Goal: Information Seeking & Learning: Check status

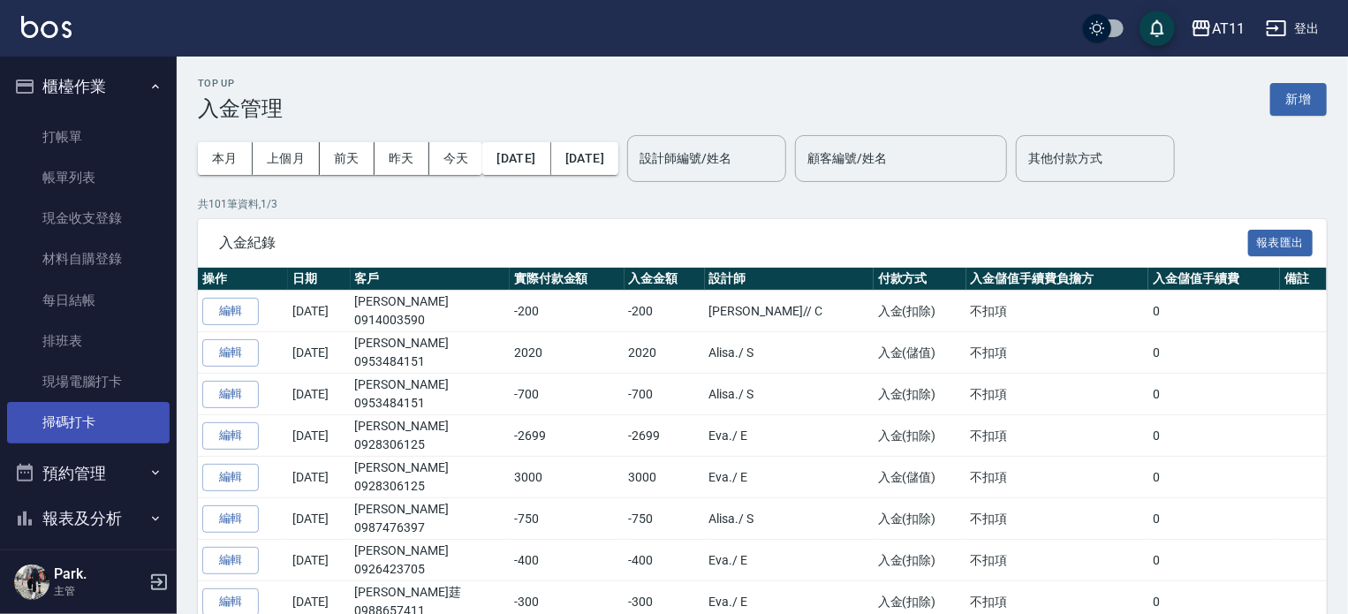
scroll to position [290, 0]
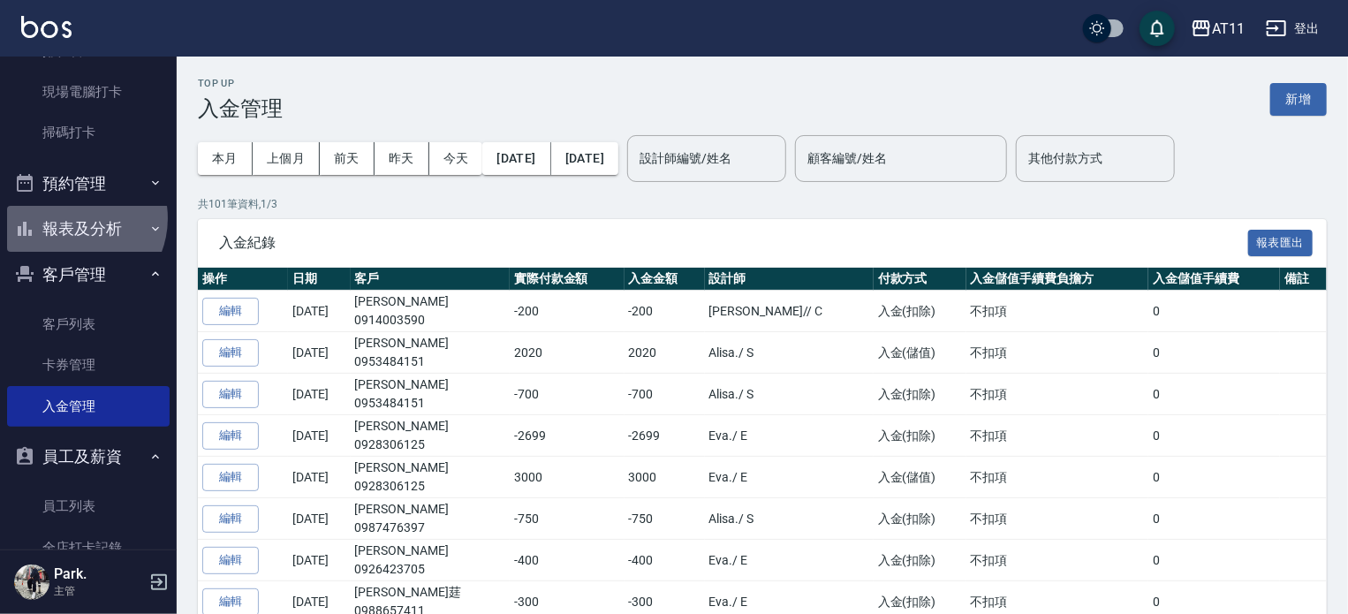
click at [72, 217] on button "報表及分析" at bounding box center [88, 229] width 163 height 46
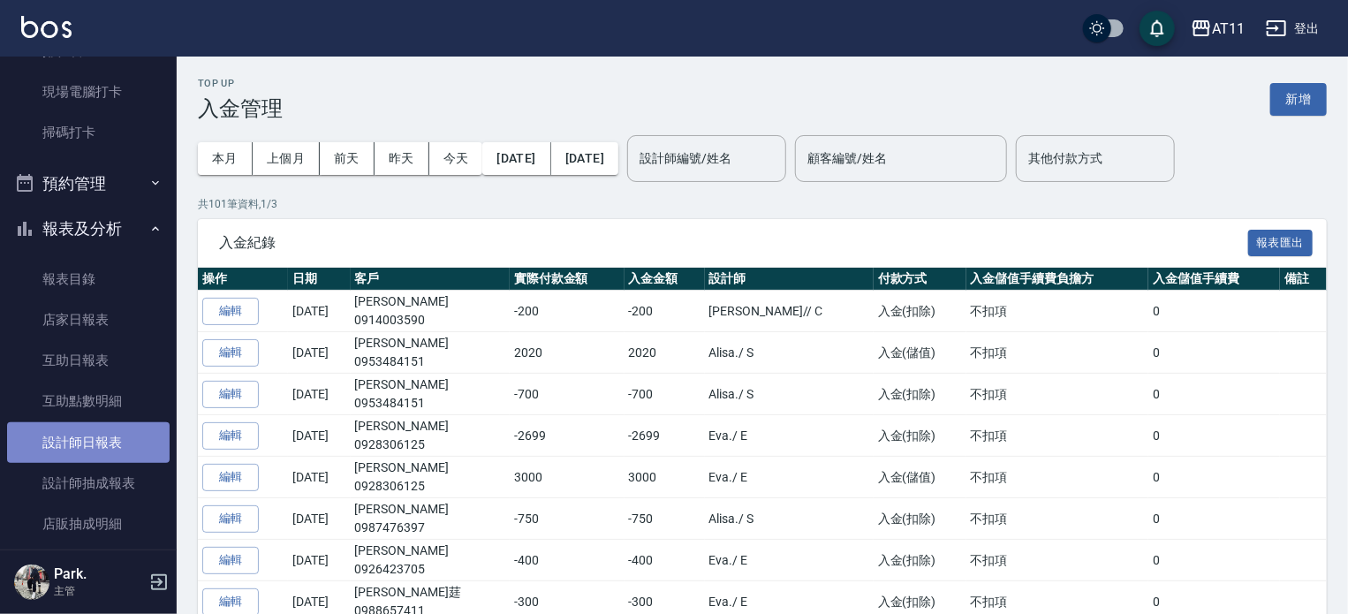
click at [117, 430] on link "設計師日報表" at bounding box center [88, 442] width 163 height 41
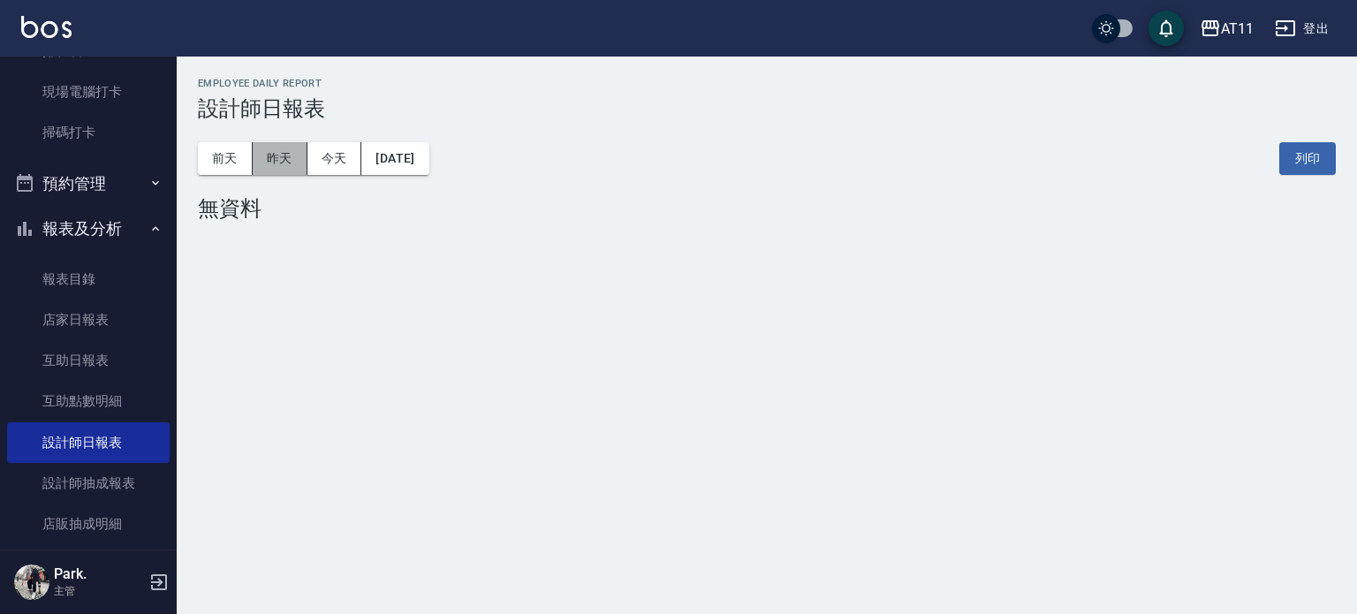
click at [287, 163] on button "昨天" at bounding box center [280, 158] width 55 height 33
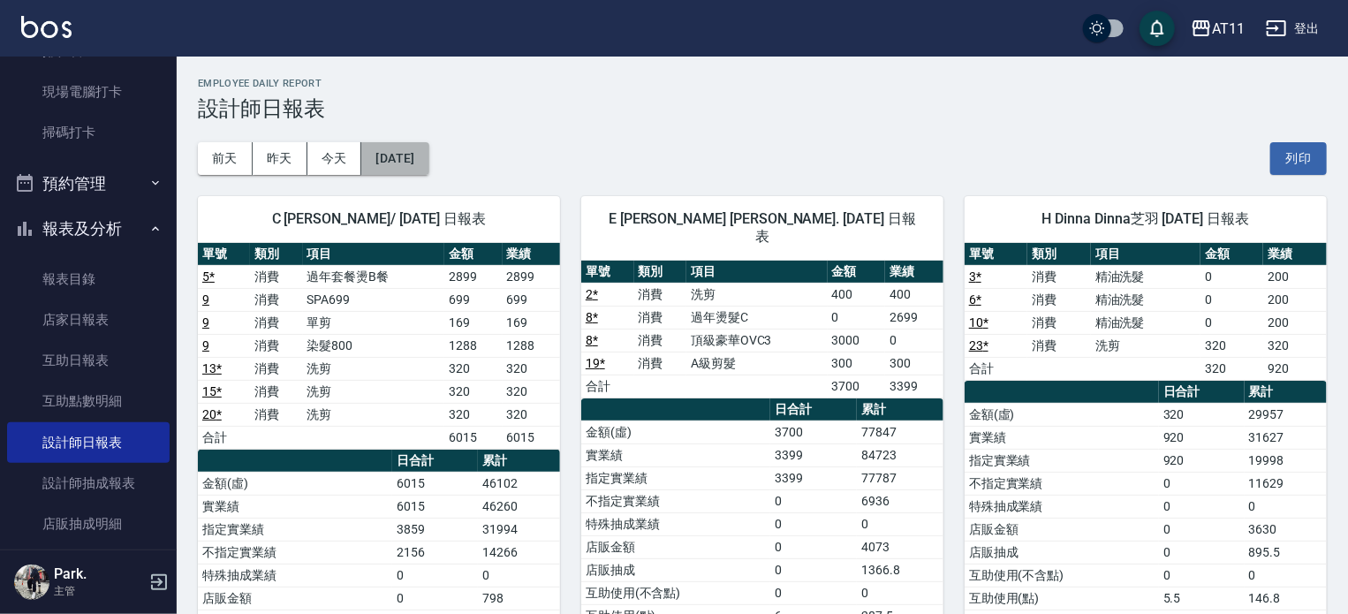
click at [429, 157] on button "[DATE]" at bounding box center [394, 158] width 67 height 33
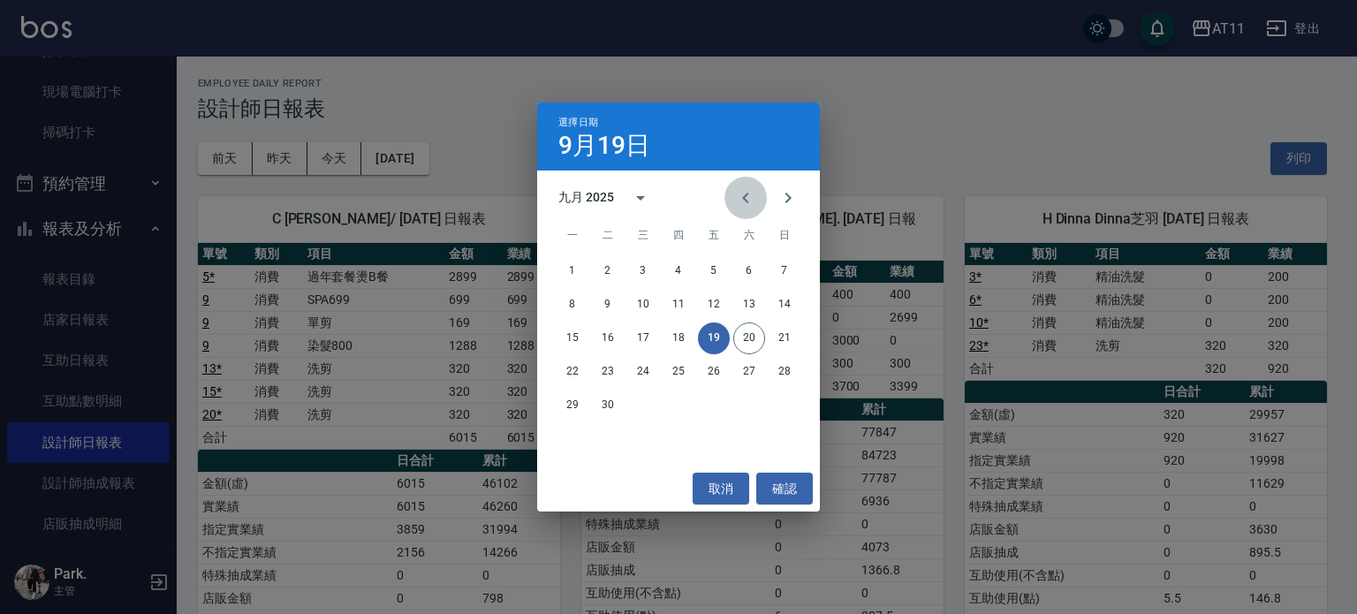
click at [742, 201] on icon "Previous month" at bounding box center [745, 197] width 21 height 21
click at [792, 196] on icon "Next month" at bounding box center [788, 197] width 21 height 21
click at [743, 192] on icon "Previous month" at bounding box center [745, 197] width 21 height 21
click at [742, 197] on icon "Previous month" at bounding box center [745, 197] width 21 height 21
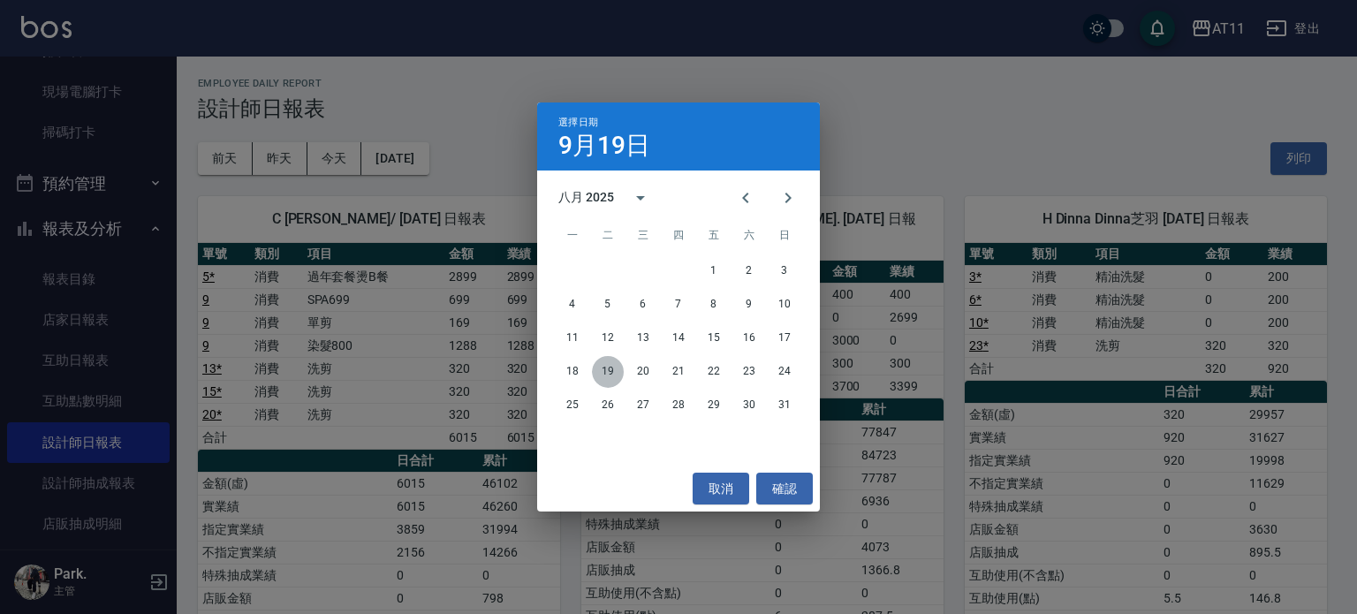
click at [606, 369] on button "19" at bounding box center [608, 372] width 32 height 32
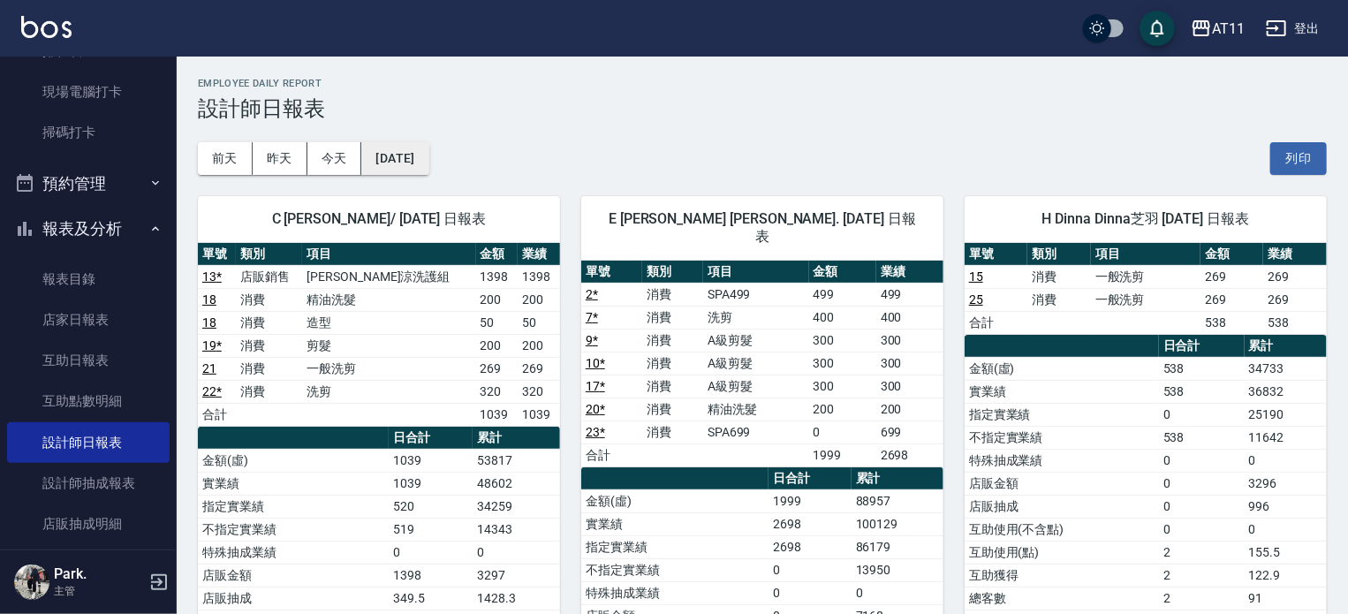
click at [429, 165] on button "[DATE]" at bounding box center [394, 158] width 67 height 33
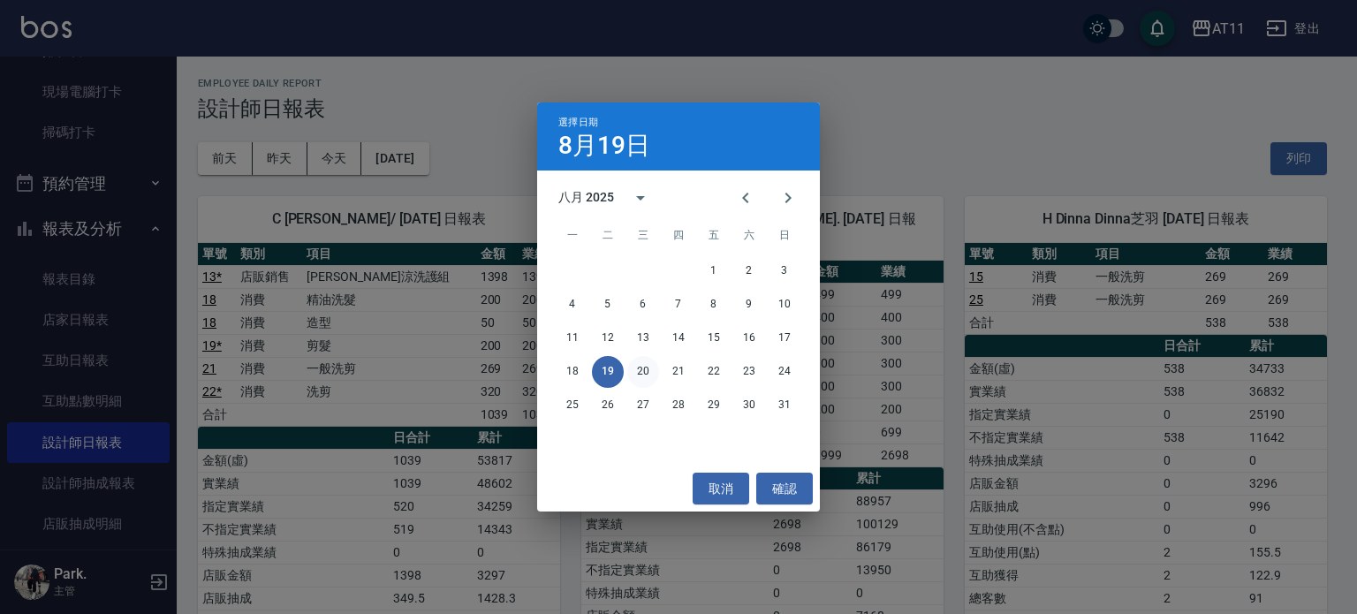
click at [647, 368] on button "20" at bounding box center [643, 372] width 32 height 32
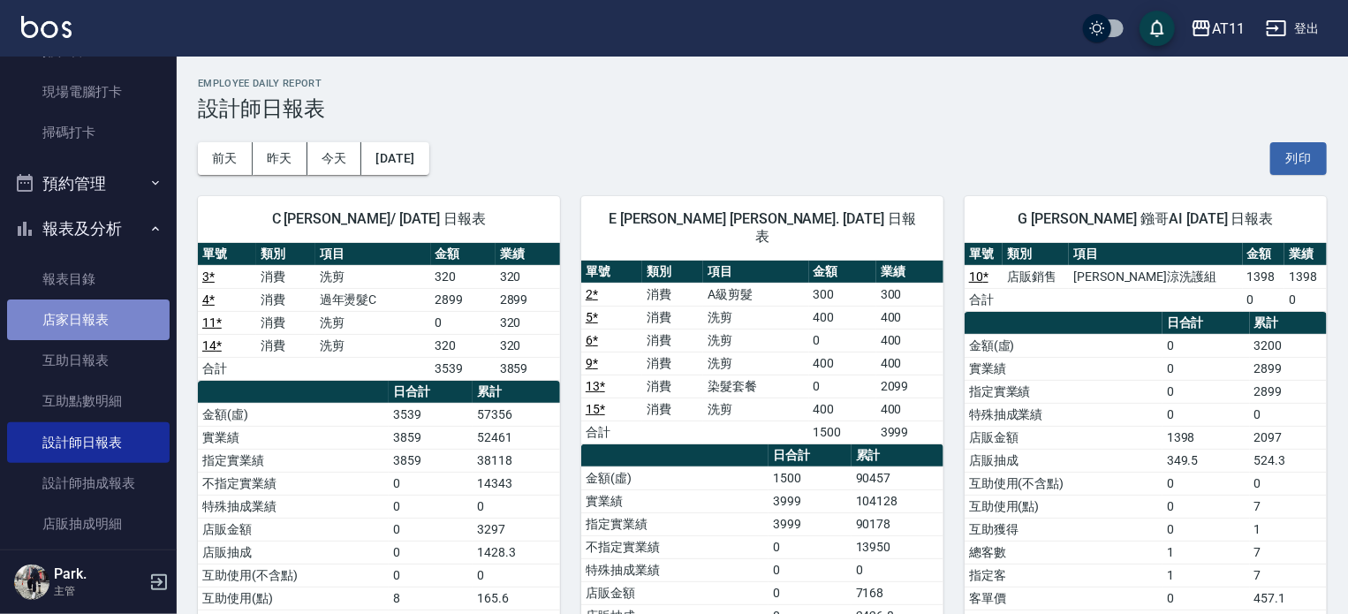
click at [89, 310] on link "店家日報表" at bounding box center [88, 320] width 163 height 41
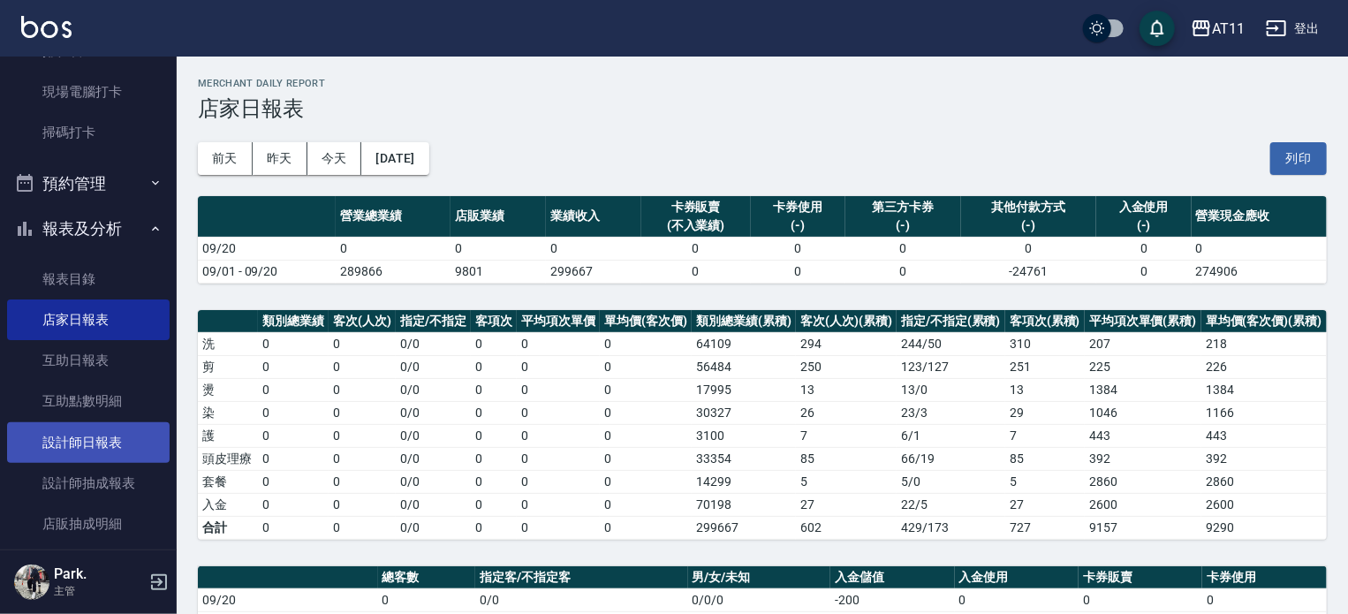
click at [106, 451] on link "設計師日報表" at bounding box center [88, 442] width 163 height 41
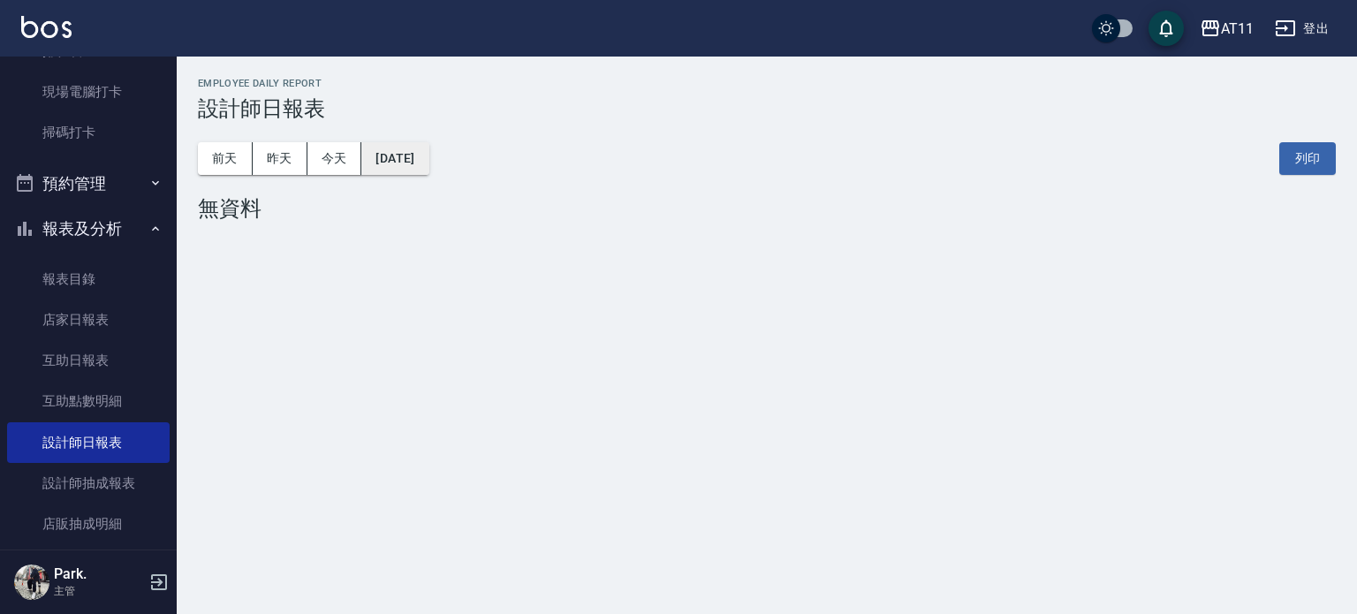
click at [421, 156] on button "[DATE]" at bounding box center [394, 158] width 67 height 33
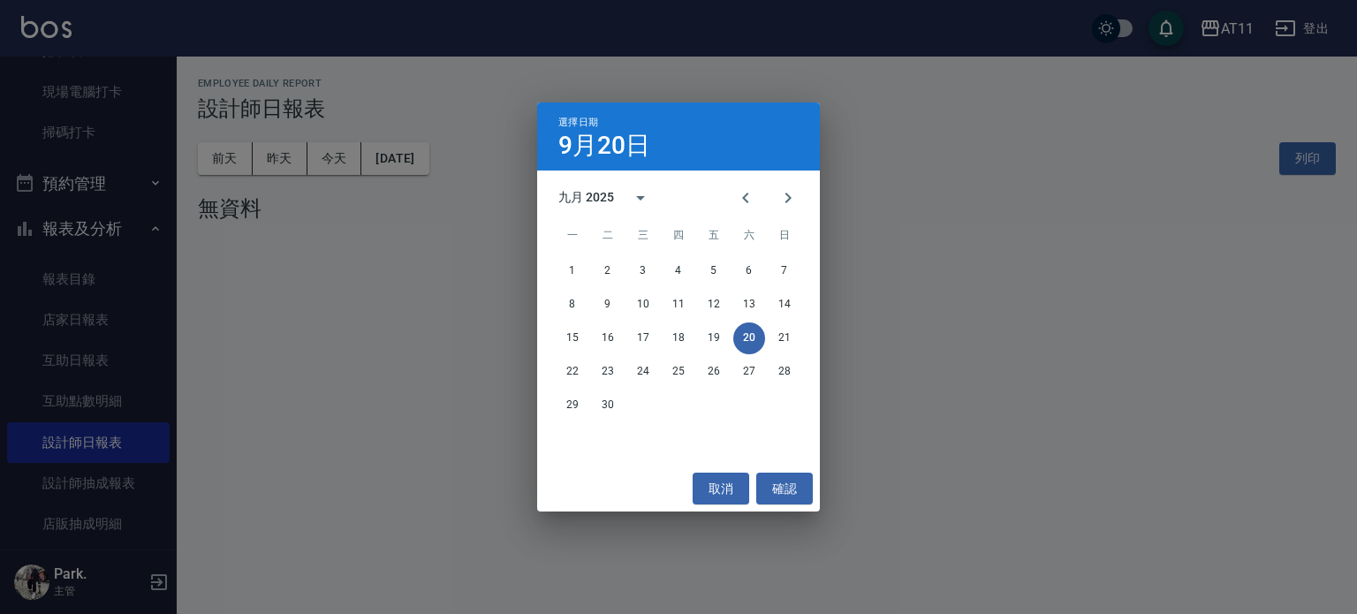
click at [290, 157] on div "選擇日期 [DATE] 九月 2025 一 二 三 四 五 六 日 1 2 3 4 5 6 7 8 9 10 11 12 13 14 15 16 17 18 …" at bounding box center [678, 307] width 1357 height 614
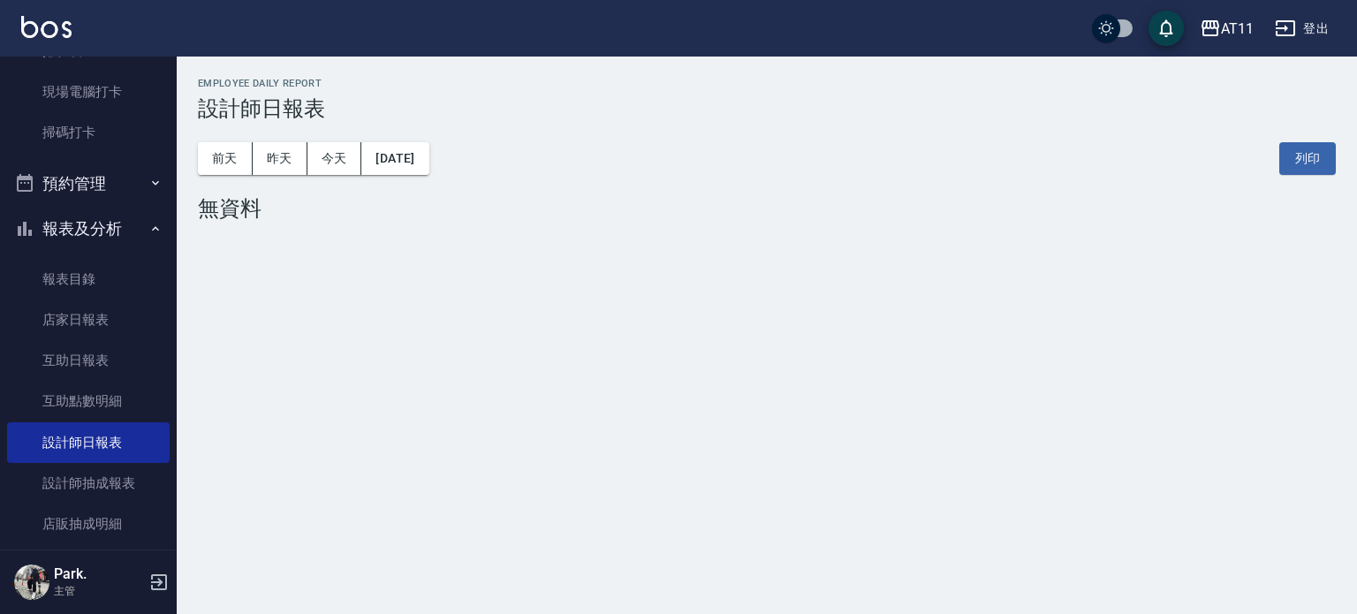
click at [290, 157] on button "昨天" at bounding box center [280, 158] width 55 height 33
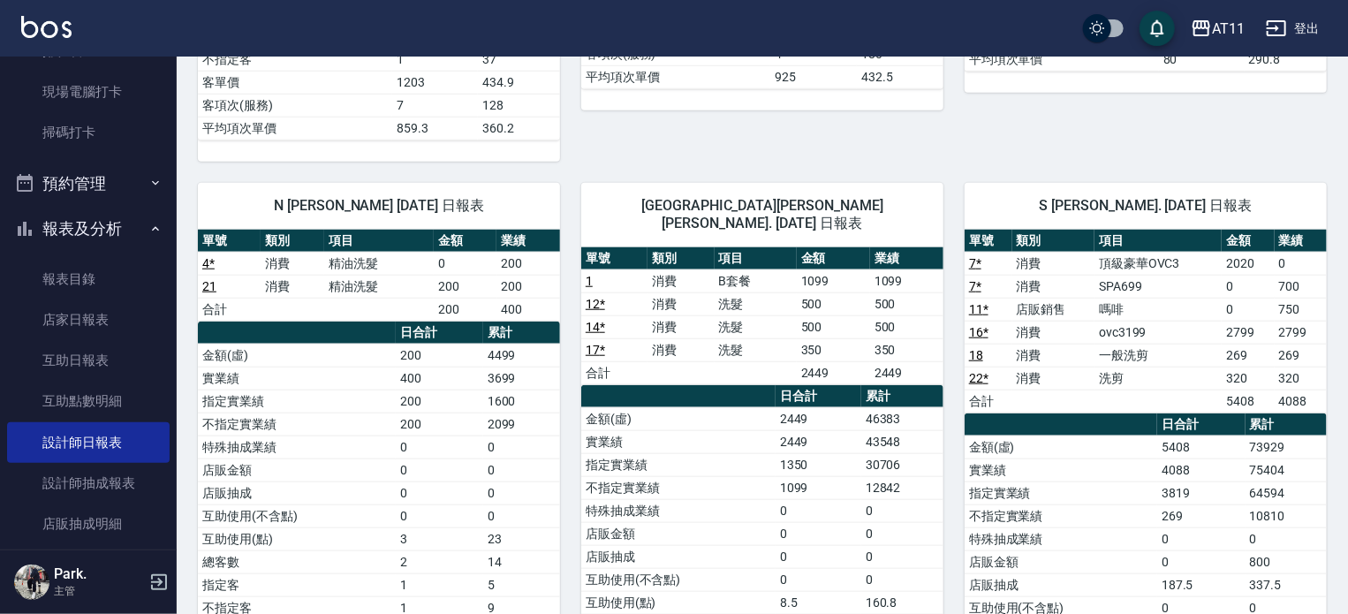
scroll to position [795, 0]
